Goal: Communication & Community: Answer question/provide support

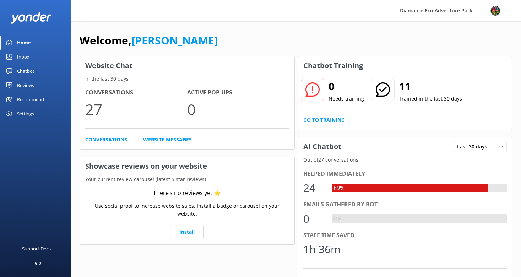
click at [17, 55] on link "Inbox" at bounding box center [35, 57] width 71 height 14
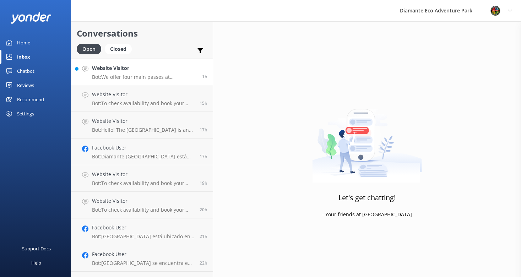
click at [126, 77] on p "Bot: We offer four main passes at [GEOGRAPHIC_DATA]! - The Adventure Pass gives…" at bounding box center [144, 77] width 105 height 6
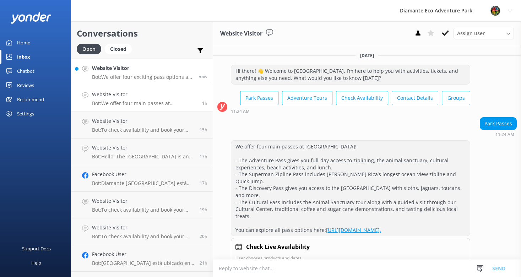
click at [136, 83] on link "Website Visitor Bot: We offer four exciting pass options at [GEOGRAPHIC_DATA]! …" at bounding box center [141, 72] width 141 height 27
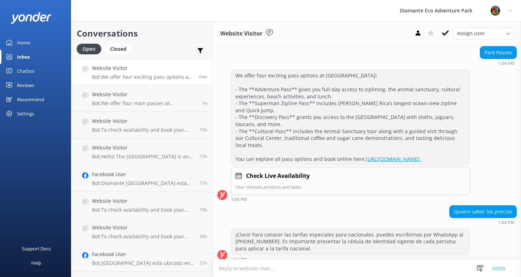
scroll to position [76, 0]
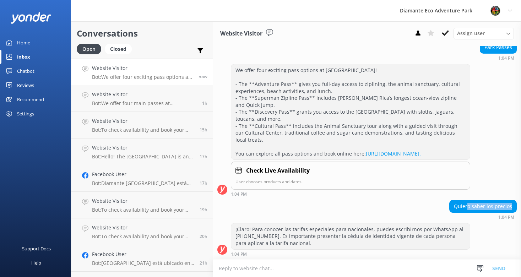
click at [469, 209] on div "Quiero saber los precios" at bounding box center [483, 206] width 67 height 12
click at [474, 204] on div "Quiero saber los precios" at bounding box center [483, 206] width 67 height 12
drag, startPoint x: 473, startPoint y: 205, endPoint x: 485, endPoint y: 207, distance: 12.6
click at [485, 207] on div "Quiero saber los precios" at bounding box center [483, 206] width 67 height 12
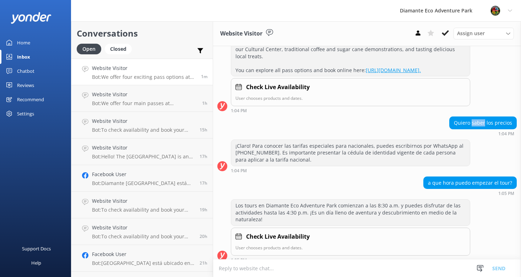
scroll to position [166, 0]
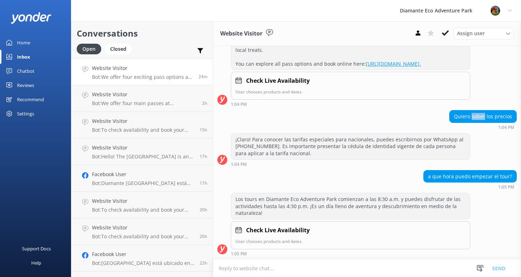
click at [27, 41] on div "Home" at bounding box center [23, 43] width 13 height 14
